Goal: Obtain resource: Download file/media

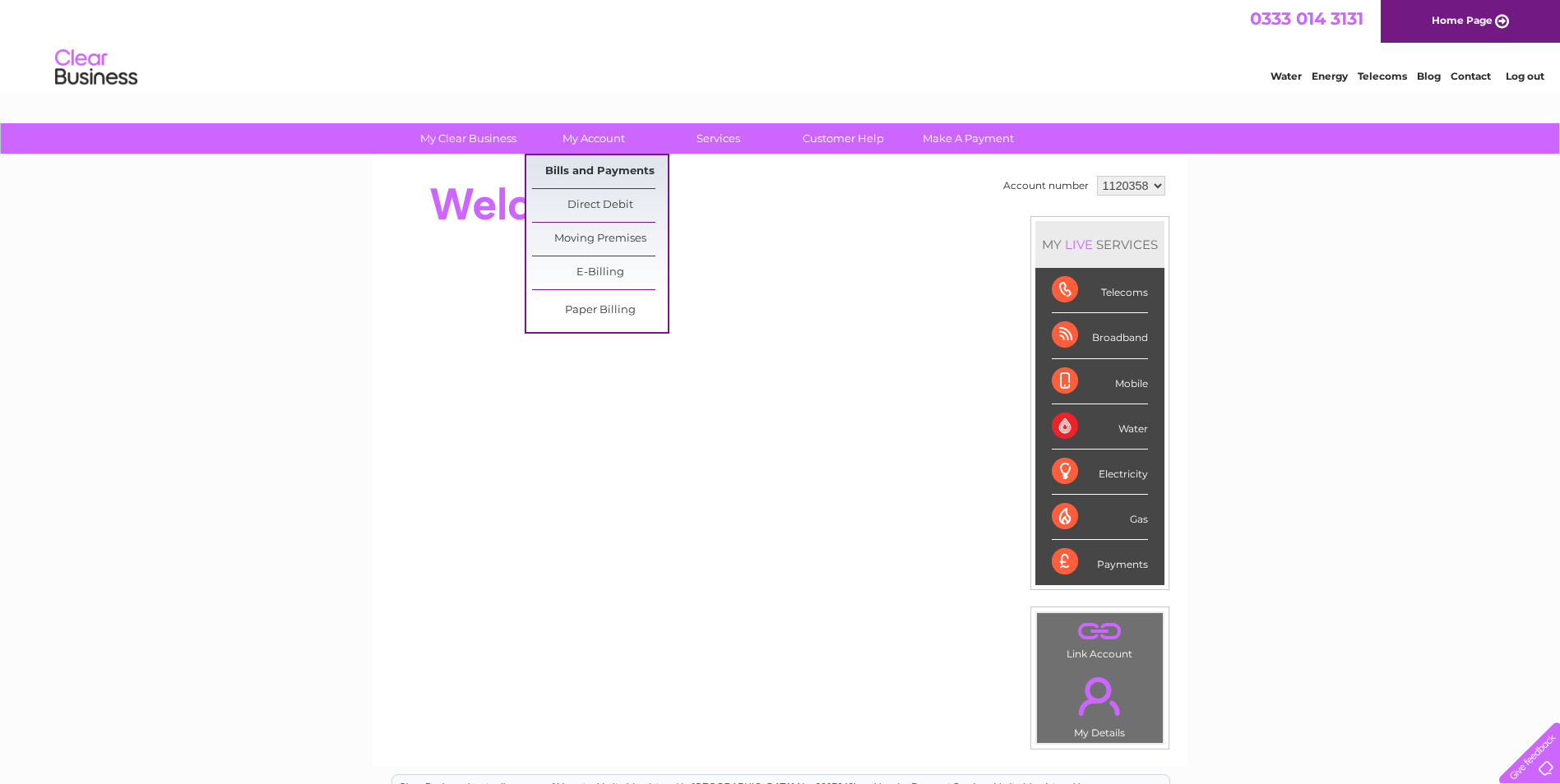
click at [603, 165] on link "Bills and Payments" at bounding box center [600, 171] width 136 height 33
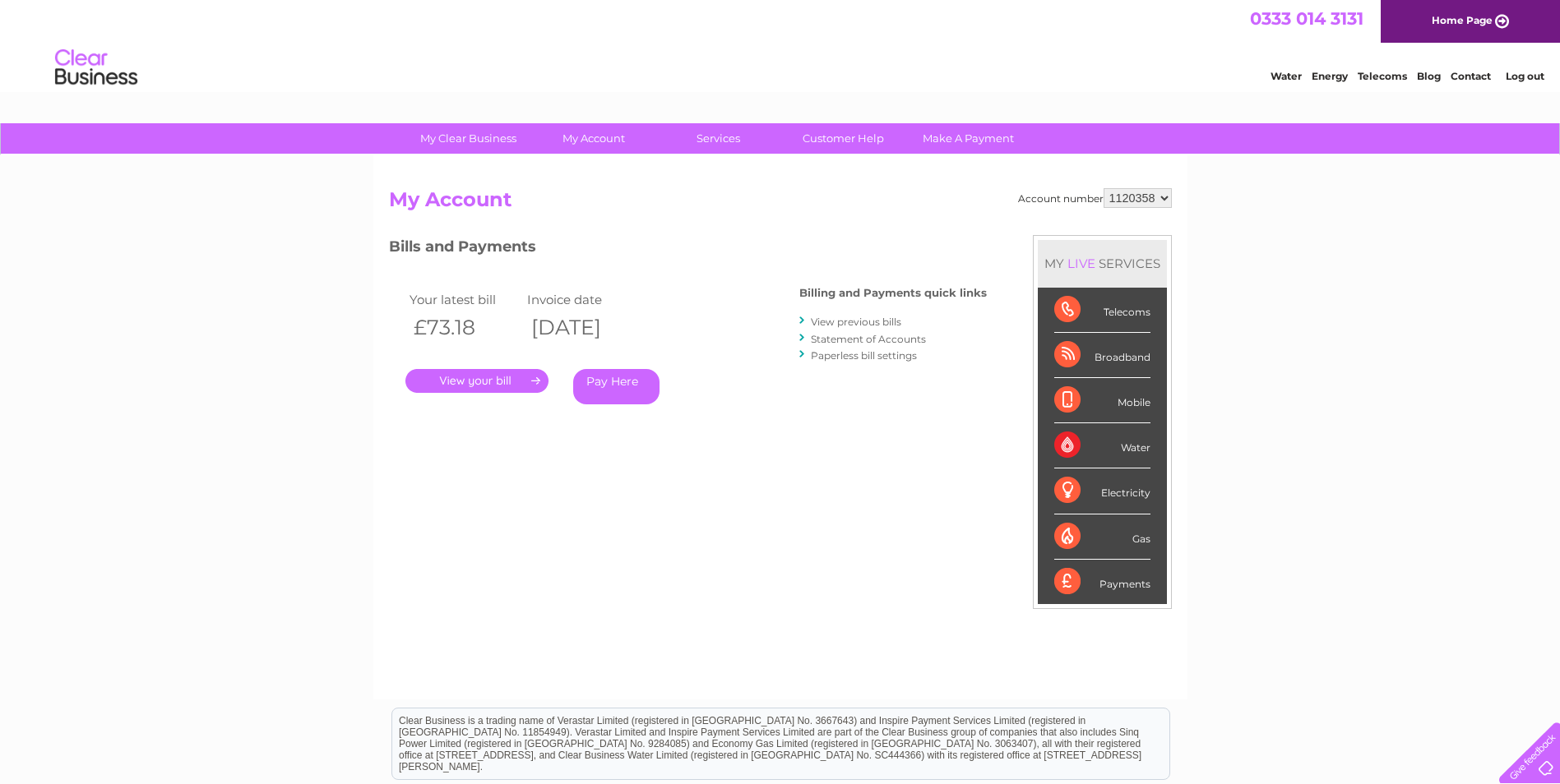
click at [504, 381] on link "." at bounding box center [477, 381] width 143 height 24
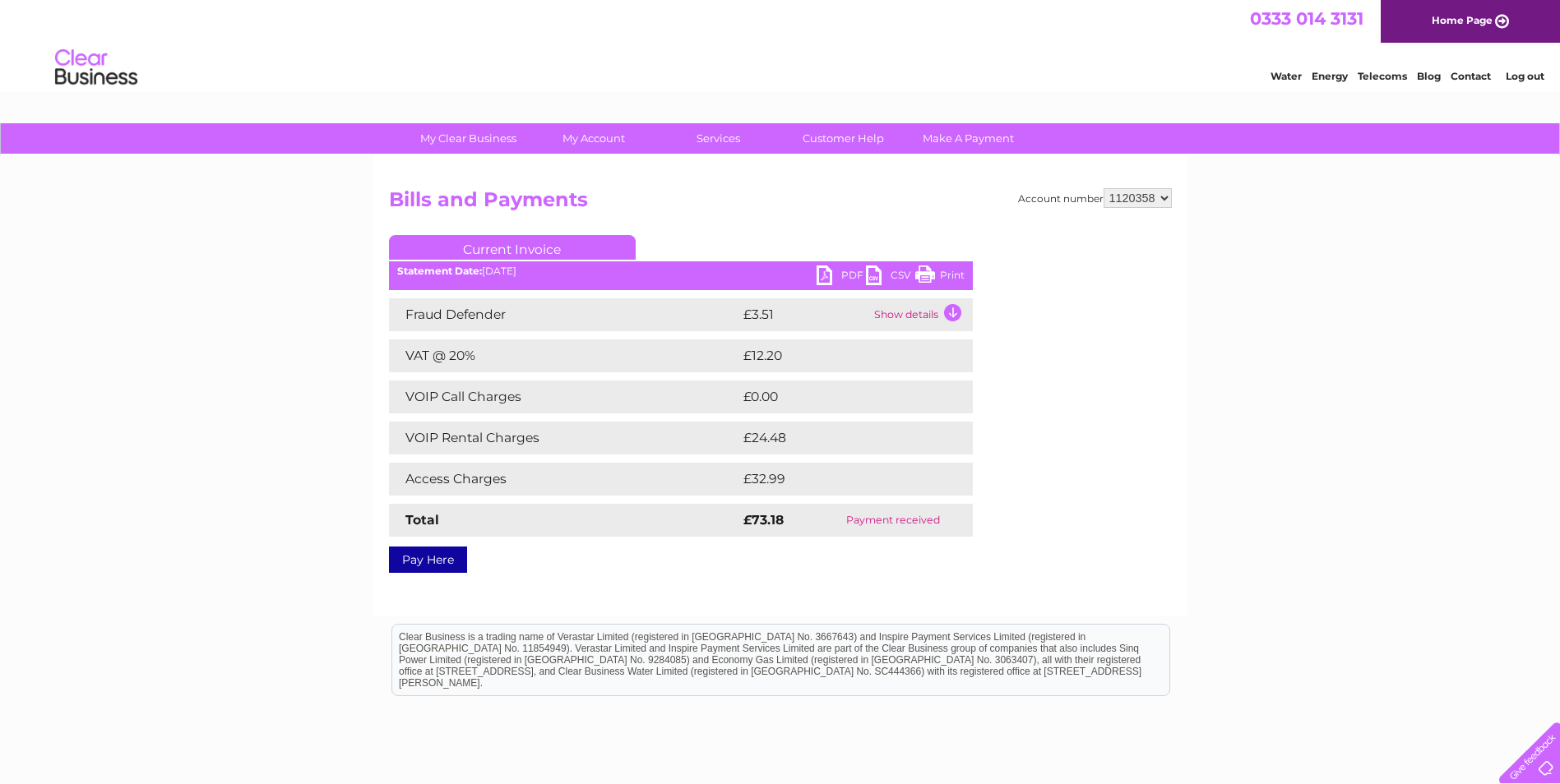
click at [841, 272] on link "PDF" at bounding box center [842, 277] width 49 height 24
